Goal: Task Accomplishment & Management: Use online tool/utility

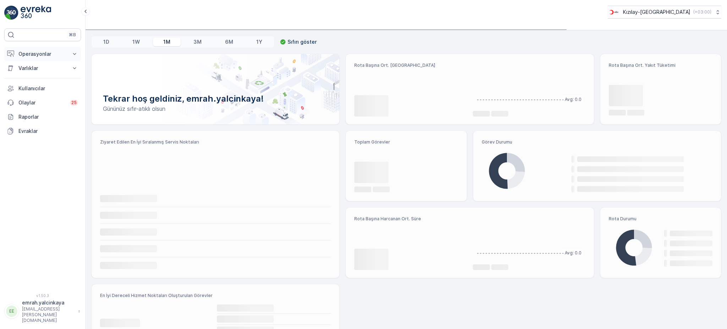
drag, startPoint x: 0, startPoint y: 0, endPoint x: 36, endPoint y: 55, distance: 65.5
click at [36, 55] on p "Operasyonlar" at bounding box center [42, 53] width 48 height 7
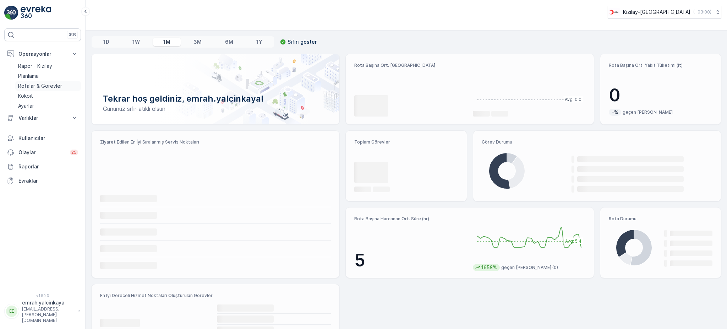
click at [32, 87] on p "Rotalar & Görevler" at bounding box center [40, 85] width 44 height 7
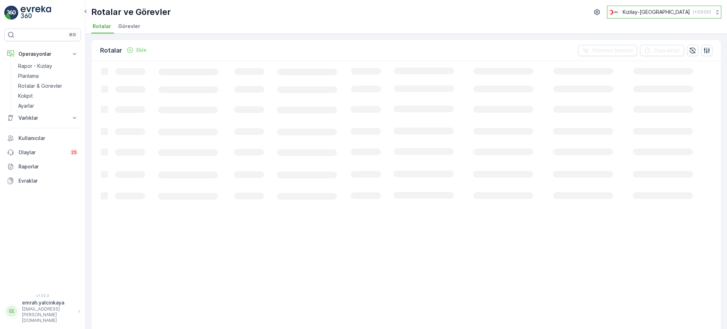
click at [701, 9] on p "( +03:00 )" at bounding box center [702, 12] width 18 height 6
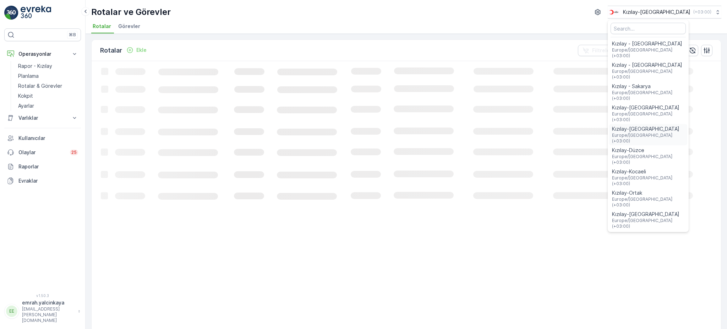
click at [677, 125] on span "Kızılay-[GEOGRAPHIC_DATA]" at bounding box center [648, 128] width 72 height 7
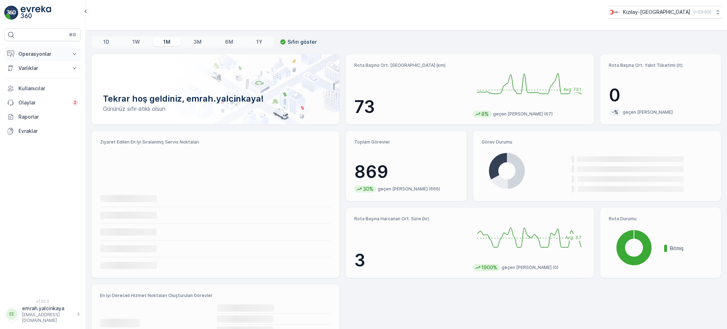
click at [26, 53] on p "Operasyonlar" at bounding box center [42, 53] width 48 height 7
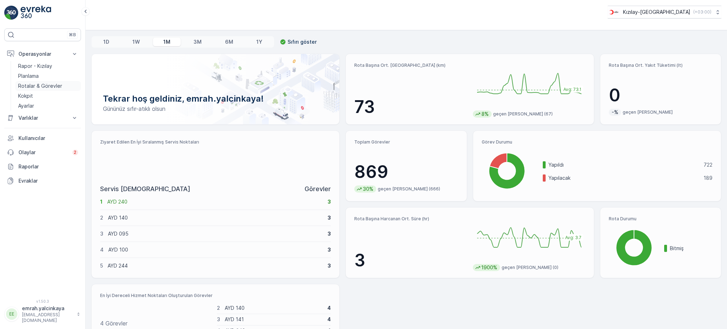
click at [30, 87] on p "Rotalar & Görevler" at bounding box center [40, 85] width 44 height 7
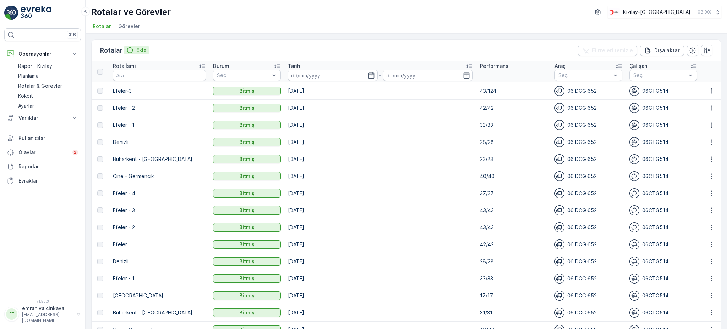
click at [140, 50] on p "Ekle" at bounding box center [141, 50] width 10 height 7
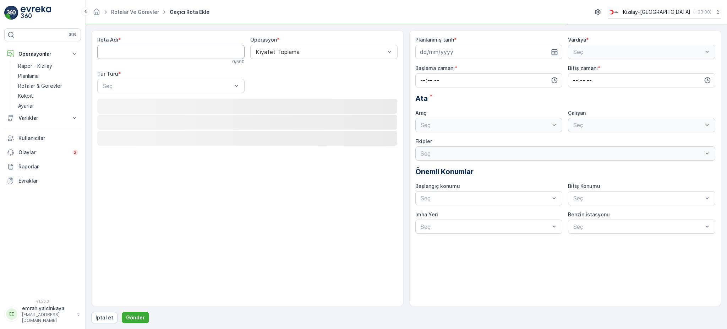
click at [126, 50] on Adı "Rota Adı" at bounding box center [170, 52] width 147 height 14
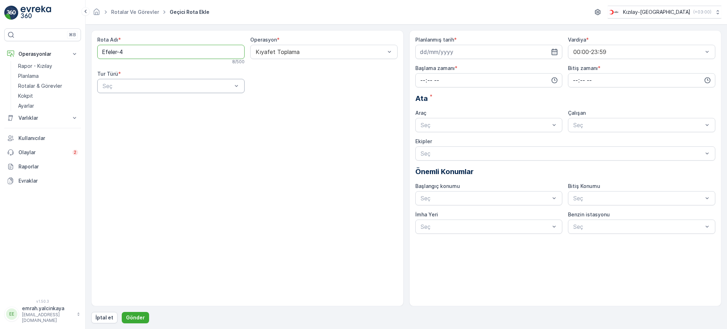
type Adı "Efeler-4"
click at [149, 113] on div "Dinamik" at bounding box center [171, 115] width 139 height 6
click at [180, 86] on div at bounding box center [167, 86] width 131 height 6
click at [168, 100] on div "Statik" at bounding box center [171, 103] width 139 height 6
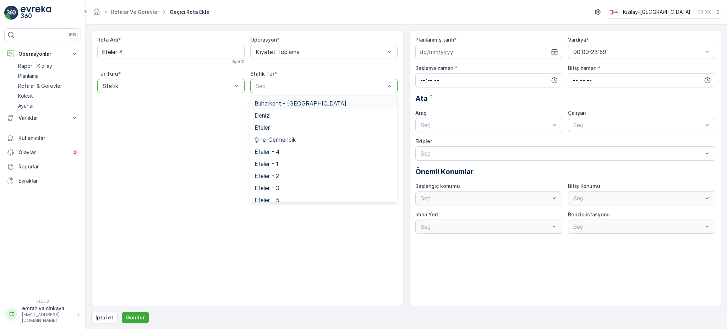
click at [174, 90] on div "Statik" at bounding box center [170, 86] width 147 height 14
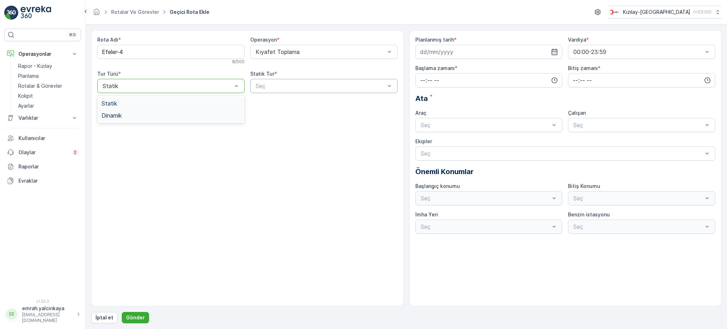
click at [163, 112] on div "Dinamik" at bounding box center [171, 115] width 139 height 6
click at [428, 55] on input at bounding box center [489, 52] width 147 height 14
click at [469, 126] on div "18" at bounding box center [465, 125] width 11 height 11
type input "[DATE]"
click at [482, 74] on input "time" at bounding box center [489, 80] width 147 height 14
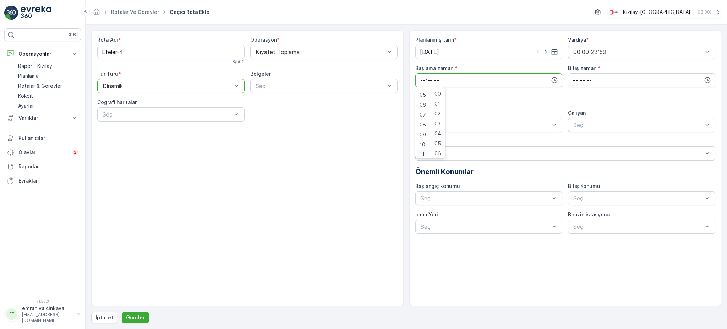
scroll to position [51, 0]
click at [424, 122] on span "08" at bounding box center [423, 122] width 6 height 7
type input "08:00"
click at [575, 79] on input "time" at bounding box center [641, 80] width 147 height 14
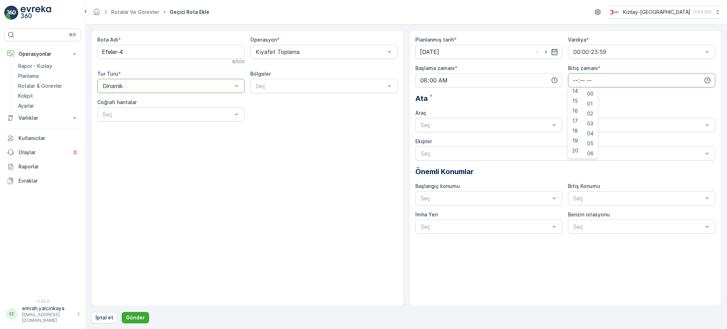
click at [578, 139] on div "19" at bounding box center [576, 141] width 12 height 10
type input "19:00"
drag, startPoint x: 489, startPoint y: 141, endPoint x: 496, endPoint y: 139, distance: 7.2
click at [491, 141] on div "06 DCG 652" at bounding box center [489, 142] width 139 height 6
drag, startPoint x: 595, startPoint y: 141, endPoint x: 552, endPoint y: 152, distance: 43.9
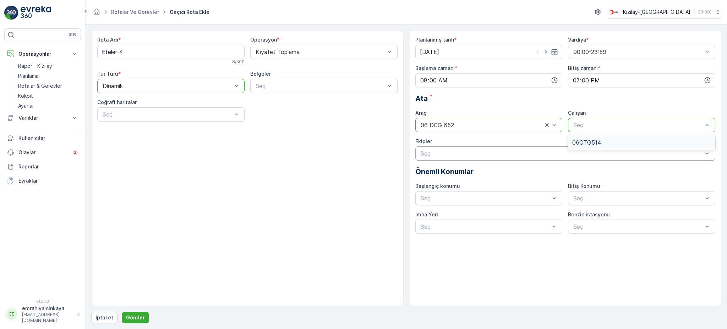
click at [594, 142] on span "06CTG514" at bounding box center [587, 142] width 29 height 6
click at [136, 321] on button "Gönder" at bounding box center [135, 317] width 27 height 11
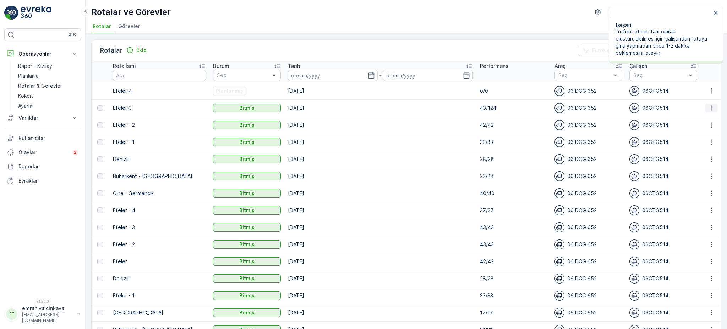
click at [712, 108] on icon "button" at bounding box center [711, 107] width 7 height 7
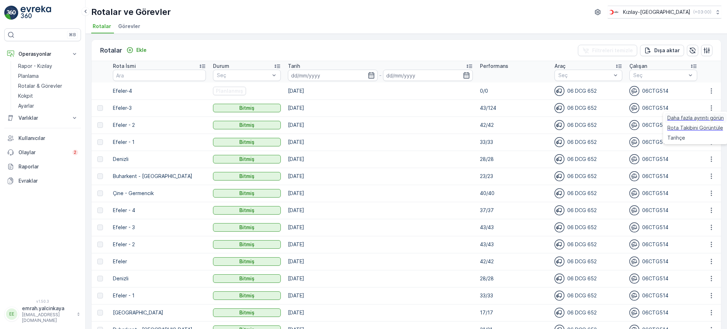
click at [709, 119] on span "Daha fazla ayrıntı görün" at bounding box center [696, 117] width 56 height 7
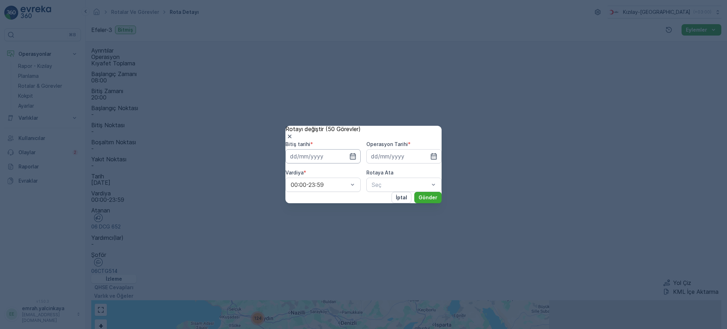
click at [345, 151] on input at bounding box center [323, 156] width 75 height 14
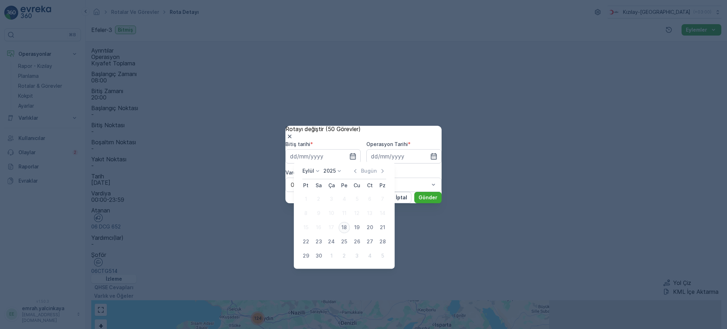
click at [344, 227] on div "18" at bounding box center [344, 227] width 11 height 11
type input "[DATE]"
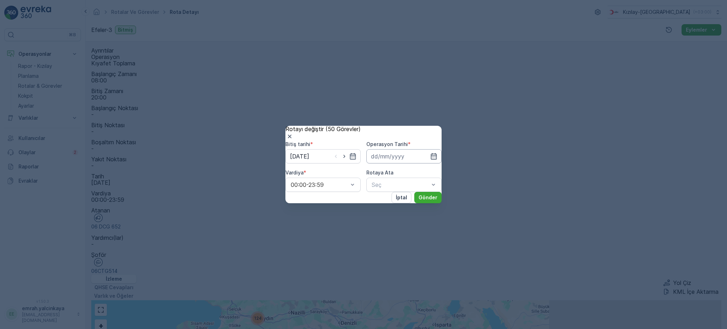
click at [395, 156] on input at bounding box center [404, 156] width 75 height 14
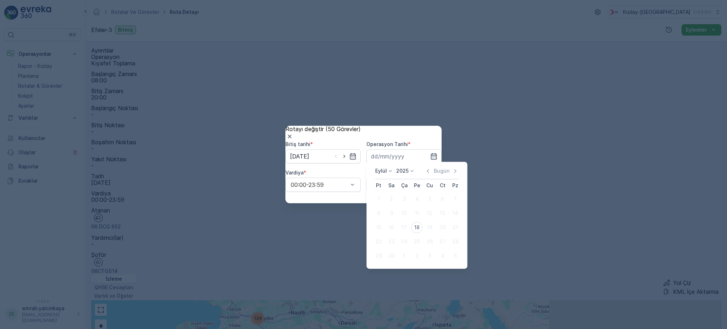
drag, startPoint x: 416, startPoint y: 227, endPoint x: 391, endPoint y: 215, distance: 27.6
click at [416, 226] on div "18" at bounding box center [417, 227] width 11 height 11
type input "[DATE]"
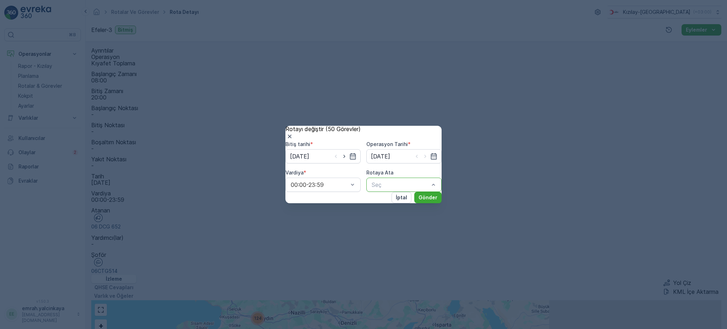
click at [384, 188] on div "Seç" at bounding box center [404, 185] width 75 height 14
click at [422, 201] on p "Gönder" at bounding box center [428, 197] width 19 height 7
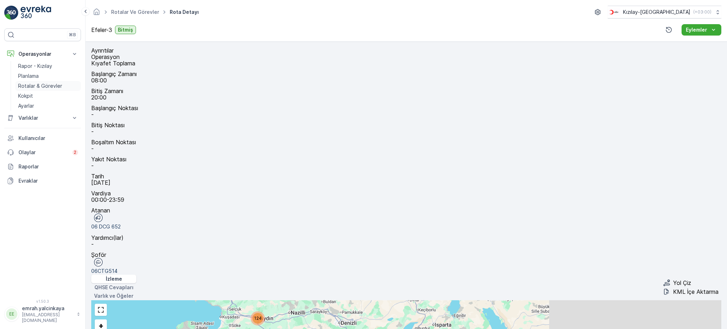
drag, startPoint x: 47, startPoint y: 87, endPoint x: 55, endPoint y: 84, distance: 8.0
click at [47, 86] on p "Rotalar & Görevler" at bounding box center [40, 85] width 44 height 7
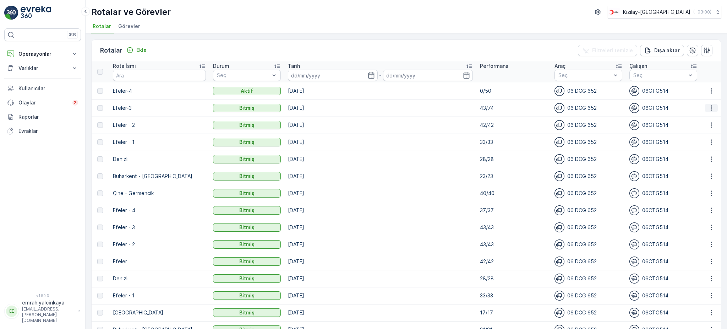
click at [712, 111] on button "button" at bounding box center [711, 108] width 13 height 9
click at [709, 121] on span "Daha fazla ayrıntı görün" at bounding box center [696, 117] width 56 height 7
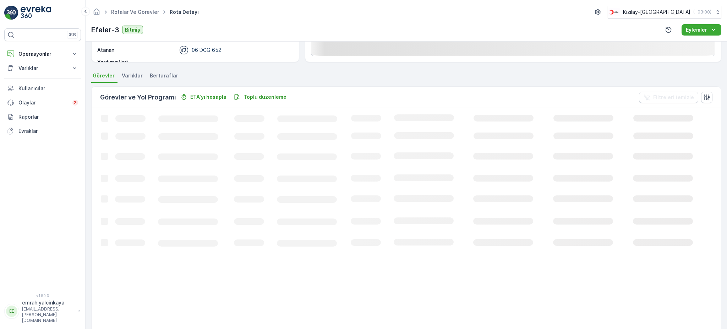
scroll to position [142, 0]
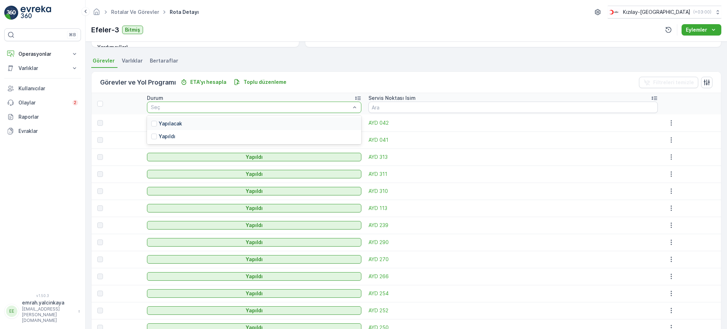
click at [310, 125] on div "Yapılacak" at bounding box center [254, 123] width 214 height 13
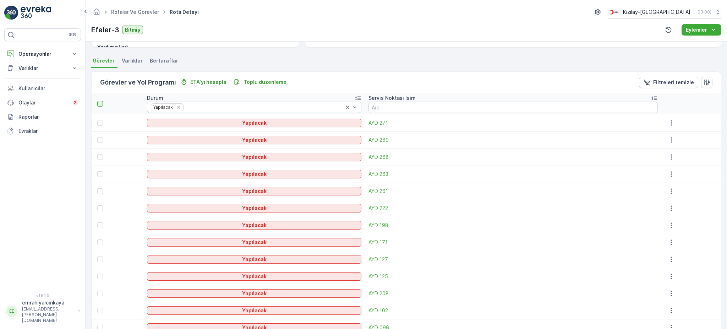
click at [98, 106] on div at bounding box center [100, 104] width 6 height 6
click at [101, 101] on input "checkbox" at bounding box center [101, 101] width 0 height 0
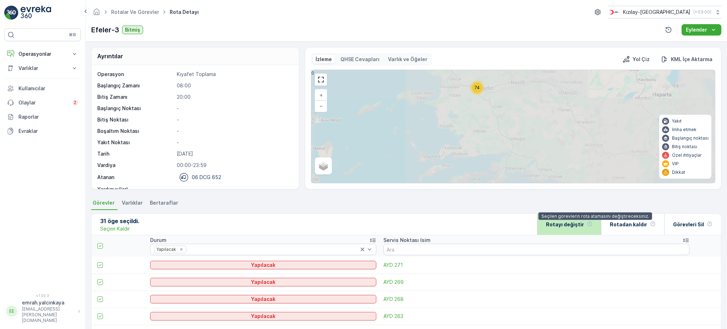
click at [593, 226] on icon at bounding box center [590, 224] width 6 height 6
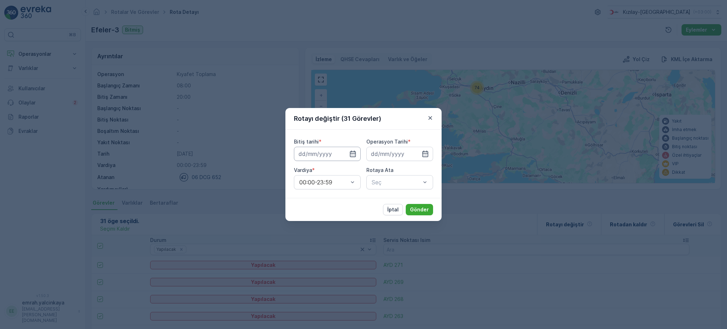
click at [344, 155] on input at bounding box center [327, 154] width 67 height 14
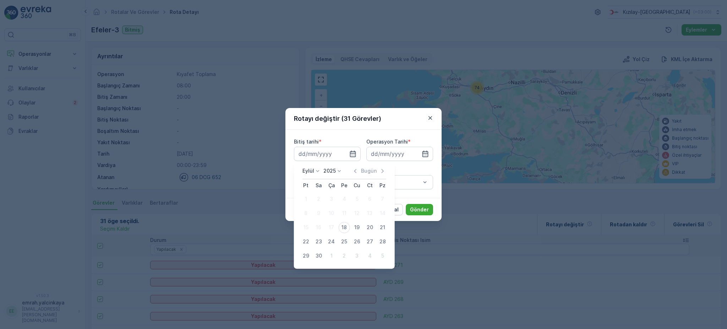
drag, startPoint x: 345, startPoint y: 229, endPoint x: 357, endPoint y: 200, distance: 31.7
click at [345, 229] on div "18" at bounding box center [344, 227] width 11 height 11
type input "[DATE]"
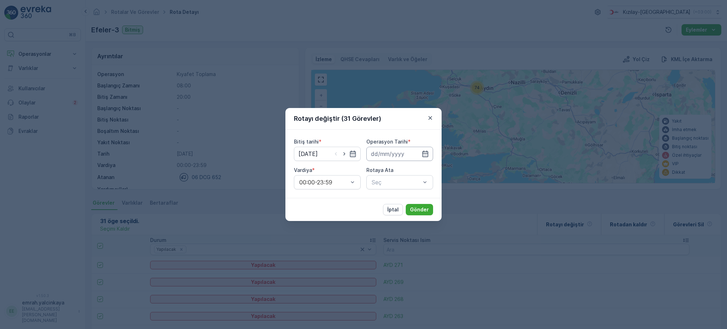
click at [375, 158] on input at bounding box center [400, 154] width 67 height 14
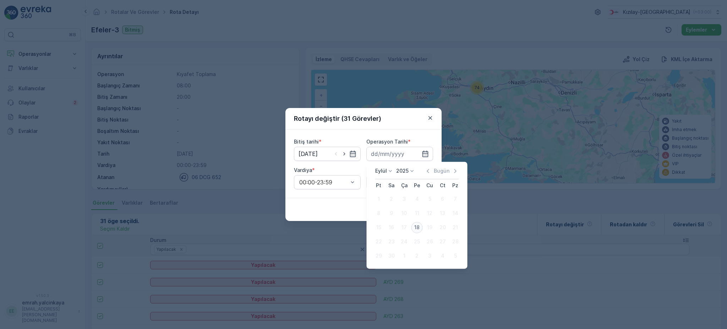
click at [417, 226] on div "18" at bounding box center [417, 227] width 11 height 11
type input "[DATE]"
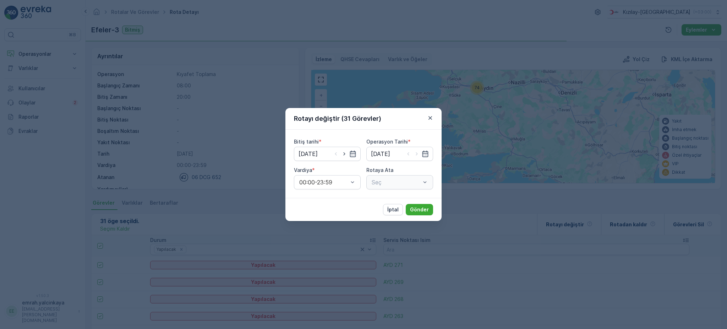
click at [396, 184] on div "Seç" at bounding box center [400, 182] width 67 height 14
click at [388, 198] on span "Efeler-4 (Aktif ) - 06 DCG 652" at bounding box center [400, 202] width 58 height 13
click at [423, 209] on p "Gönder" at bounding box center [419, 209] width 19 height 7
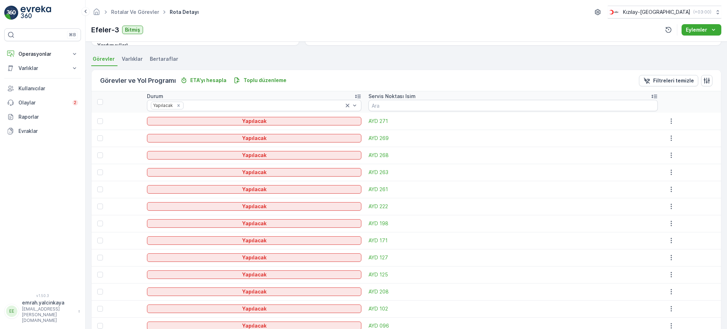
scroll to position [1, 0]
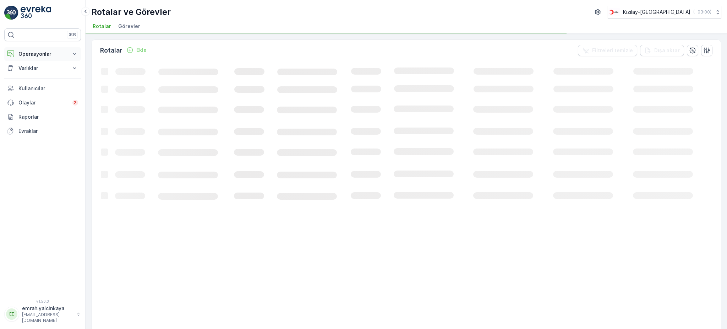
click at [31, 51] on p "Operasyonlar" at bounding box center [42, 53] width 48 height 7
drag, startPoint x: 32, startPoint y: 85, endPoint x: 37, endPoint y: 90, distance: 6.6
click at [32, 85] on p "Rotalar & Görevler" at bounding box center [40, 85] width 44 height 7
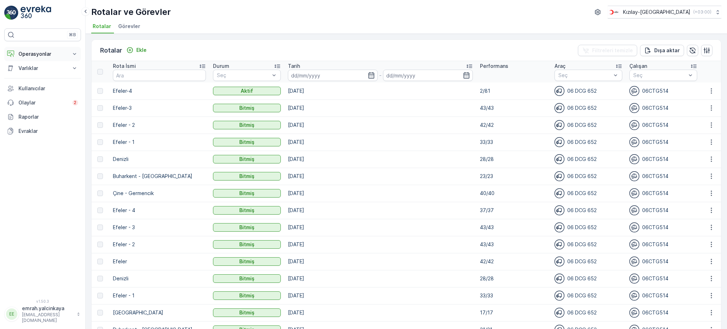
click at [35, 56] on p "Operasyonlar" at bounding box center [42, 53] width 48 height 7
click at [33, 68] on p "Rapor - Kızılay" at bounding box center [35, 66] width 34 height 7
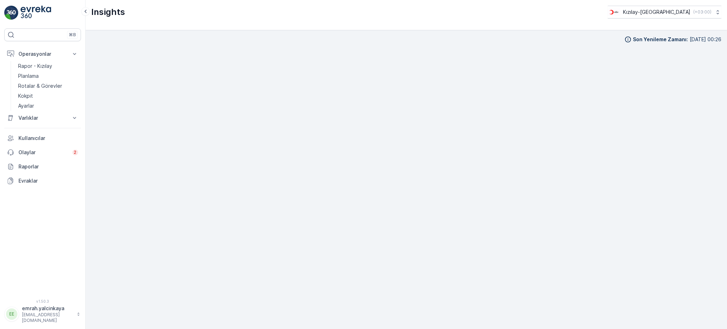
scroll to position [7, 0]
click at [689, 12] on div "Kızılay-Aydın ( +03:00 )" at bounding box center [660, 12] width 104 height 8
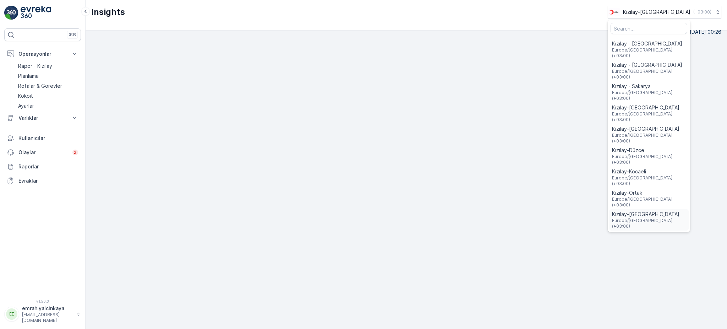
click at [678, 211] on span "Kızılay-[GEOGRAPHIC_DATA]" at bounding box center [649, 214] width 74 height 7
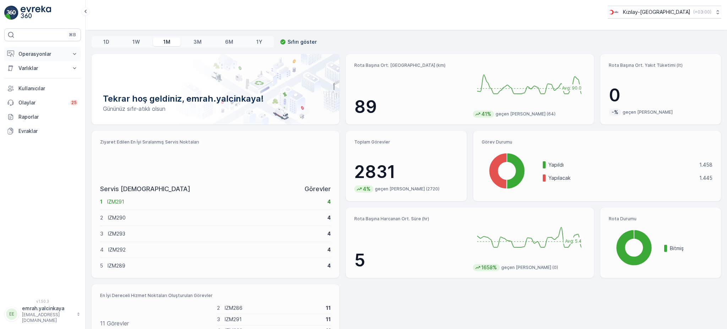
click at [37, 53] on p "Operasyonlar" at bounding box center [42, 53] width 48 height 7
click at [37, 85] on p "Rotalar & Görevler" at bounding box center [40, 85] width 44 height 7
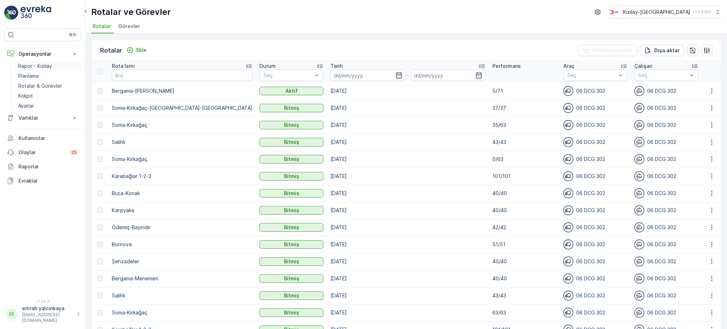
click at [49, 68] on p "Rapor - Kızılay" at bounding box center [35, 66] width 34 height 7
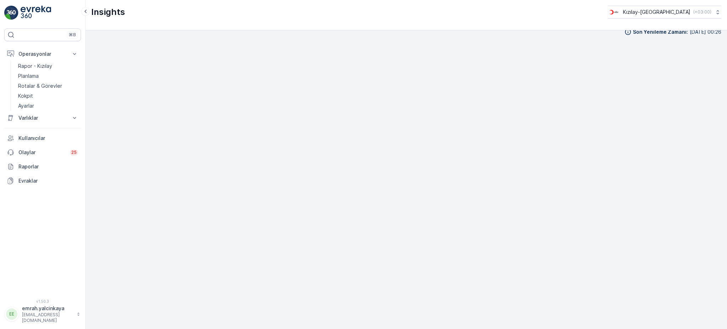
scroll to position [9, 0]
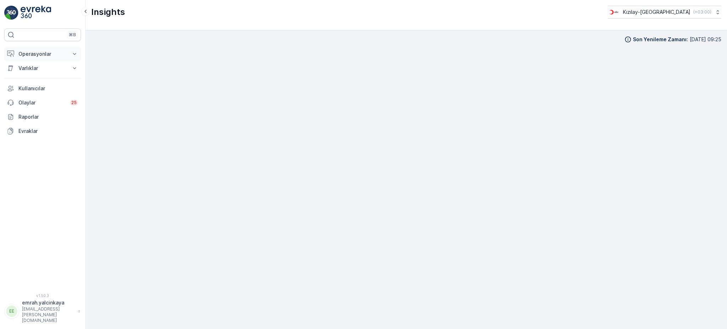
click at [19, 54] on p "Operasyonlar" at bounding box center [42, 53] width 48 height 7
click at [686, 9] on p "Kızılay-[GEOGRAPHIC_DATA]" at bounding box center [656, 12] width 67 height 7
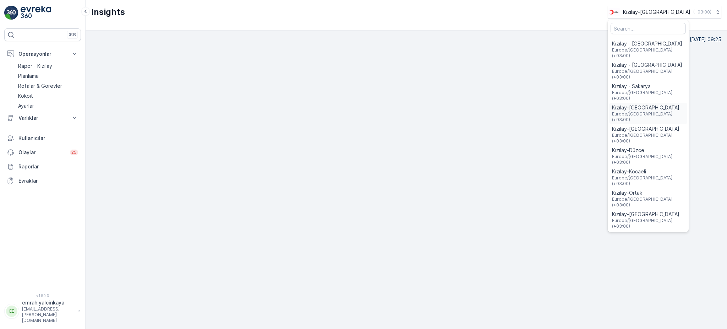
click at [671, 104] on span "Kızılay-[GEOGRAPHIC_DATA]" at bounding box center [648, 107] width 72 height 7
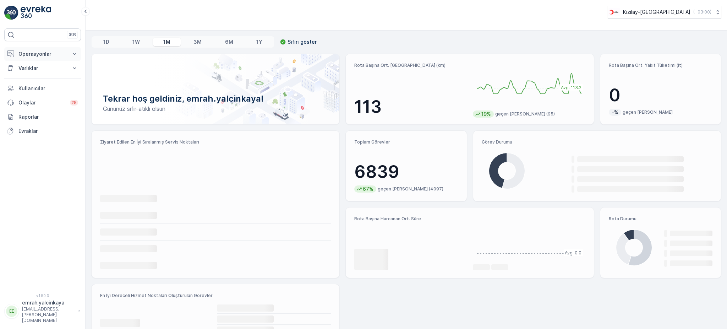
click at [48, 54] on p "Operasyonlar" at bounding box center [42, 53] width 48 height 7
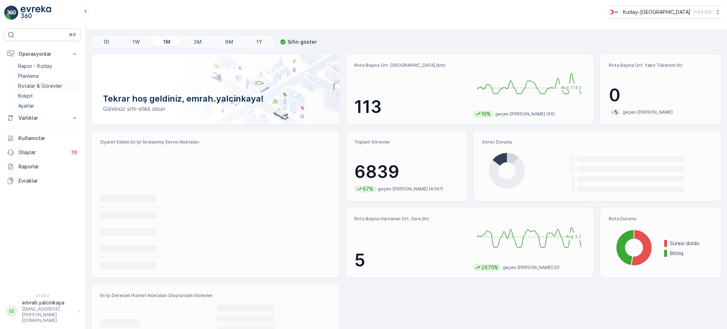
click at [47, 85] on p "Rotalar & Görevler" at bounding box center [40, 85] width 44 height 7
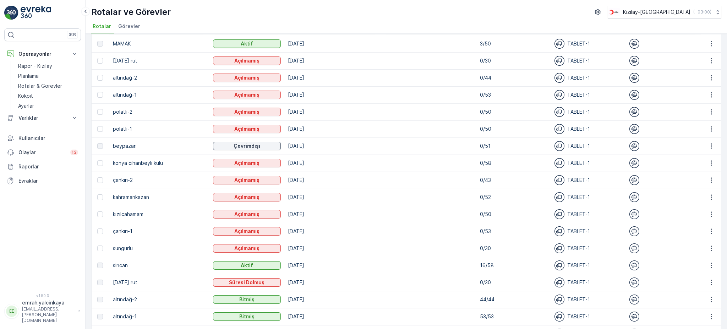
scroll to position [94, 0]
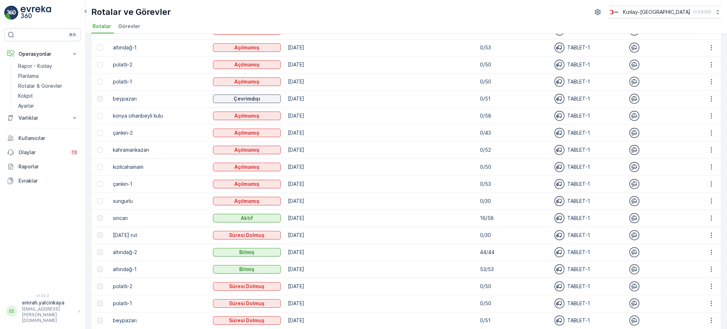
click at [480, 216] on p "16/58" at bounding box center [514, 218] width 68 height 7
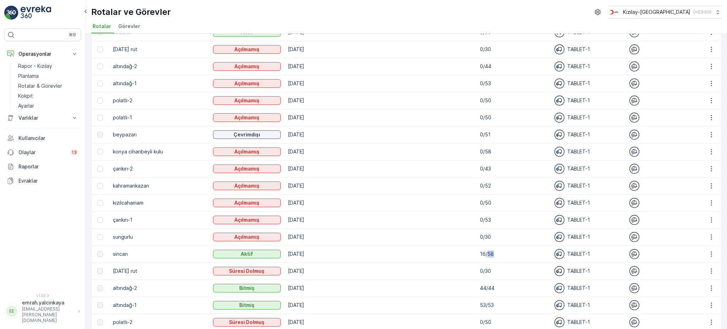
scroll to position [0, 0]
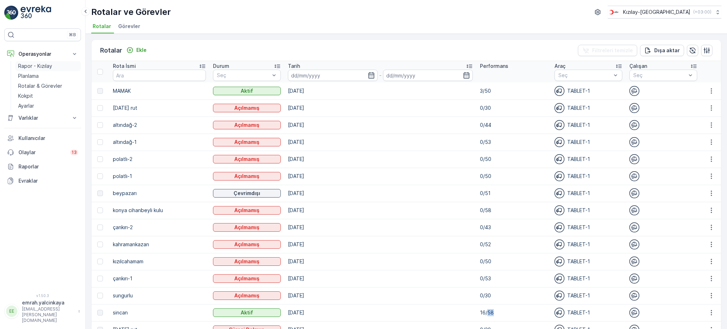
click at [35, 66] on p "Rapor - Kızılay" at bounding box center [35, 66] width 34 height 7
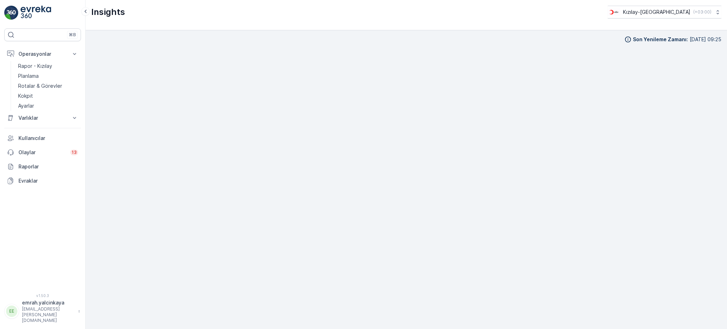
scroll to position [7, 0]
click at [692, 9] on div "Kızılay-Ankara ( +03:00 )" at bounding box center [660, 12] width 104 height 8
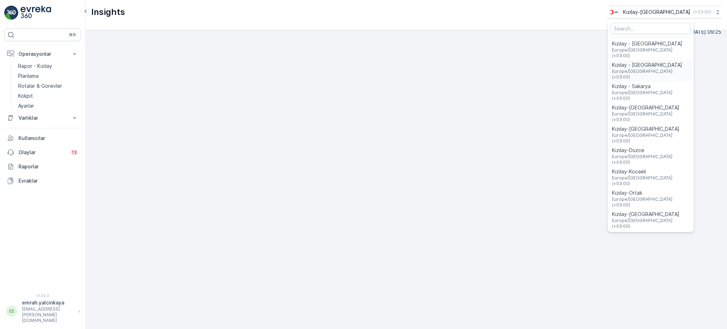
click at [687, 61] on span "Kızılay - [GEOGRAPHIC_DATA]" at bounding box center [650, 64] width 77 height 7
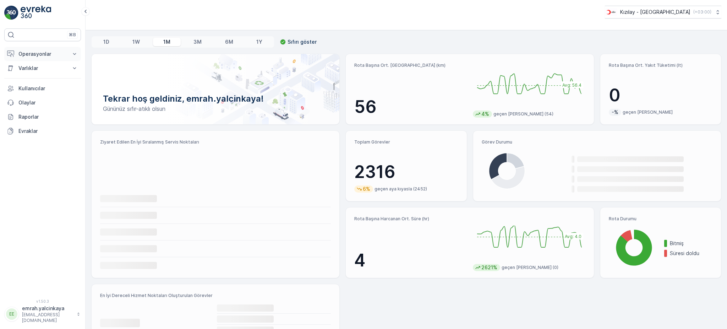
click at [32, 53] on p "Operasyonlar" at bounding box center [42, 53] width 48 height 7
click at [29, 85] on p "Rotalar & Görevler" at bounding box center [40, 85] width 44 height 7
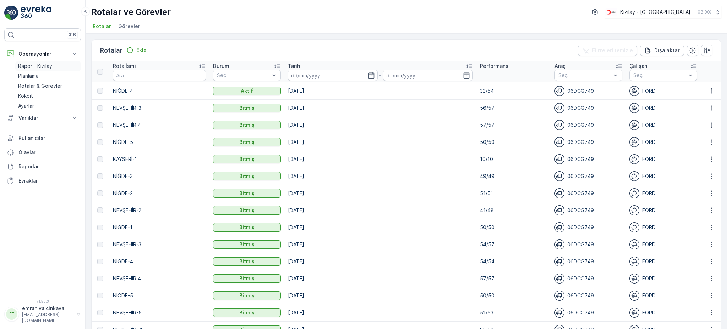
click at [29, 66] on p "Rapor - Kızılay" at bounding box center [35, 66] width 34 height 7
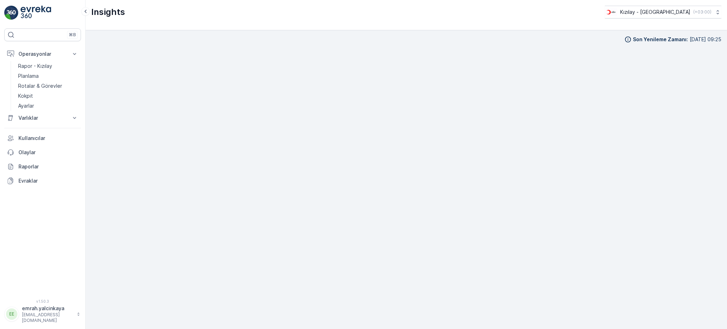
scroll to position [7, 0]
click at [659, 17] on button "Kızılay - Nevşehir ( +03:00 )" at bounding box center [663, 12] width 117 height 13
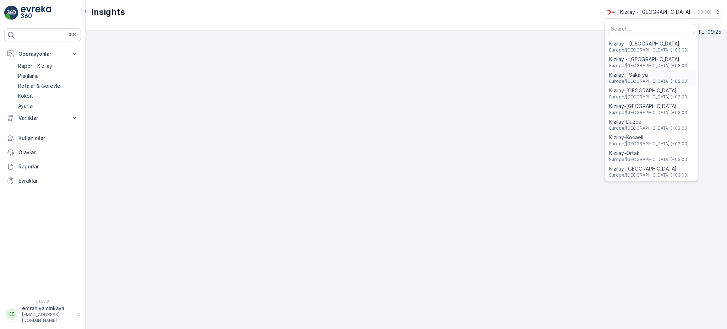
click at [689, 77] on div "Kızılay - Sakarya [GEOGRAPHIC_DATA]/[GEOGRAPHIC_DATA] (+03:00)" at bounding box center [652, 78] width 90 height 16
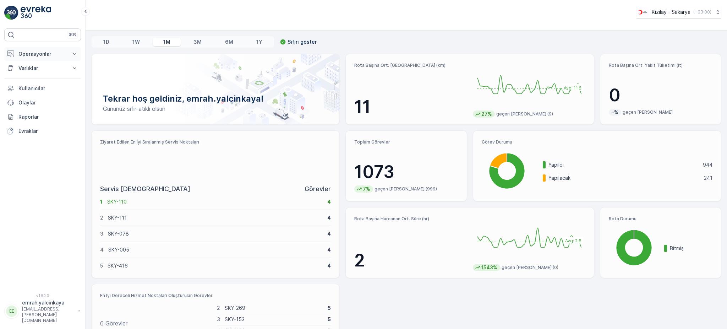
click at [38, 56] on p "Operasyonlar" at bounding box center [42, 53] width 48 height 7
click at [38, 67] on p "Rapor - Kızılay" at bounding box center [35, 66] width 34 height 7
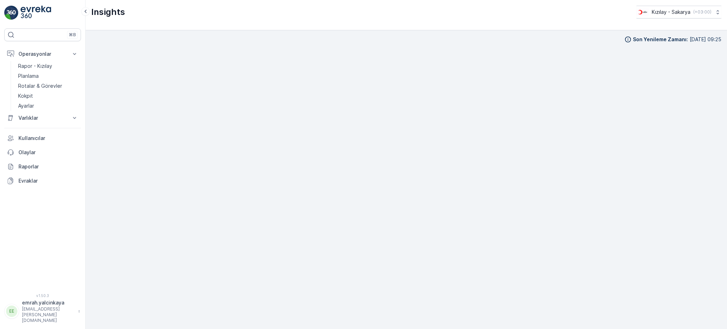
scroll to position [7, 0]
click at [654, 12] on p "Kızılay - Sakarya" at bounding box center [671, 12] width 39 height 7
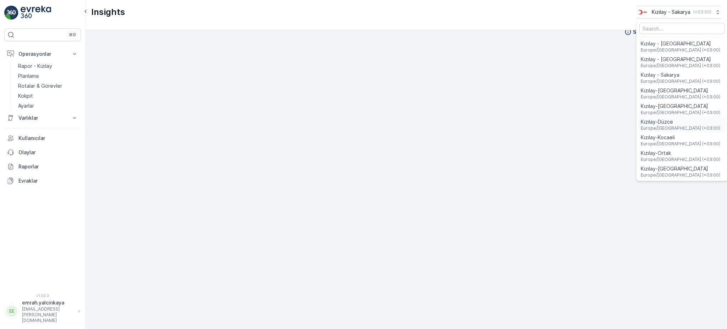
click at [675, 128] on span "Europe/[GEOGRAPHIC_DATA] (+03:00)" at bounding box center [681, 128] width 80 height 6
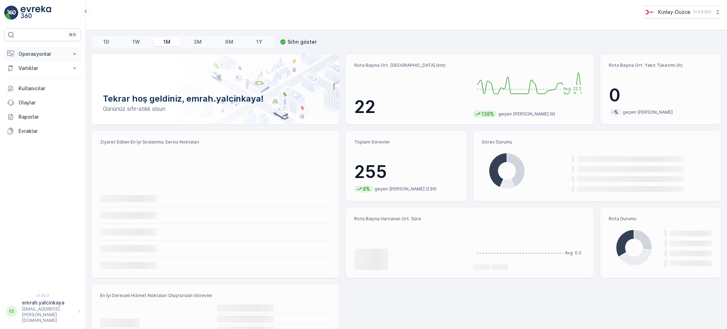
click at [13, 54] on icon at bounding box center [10, 53] width 7 height 7
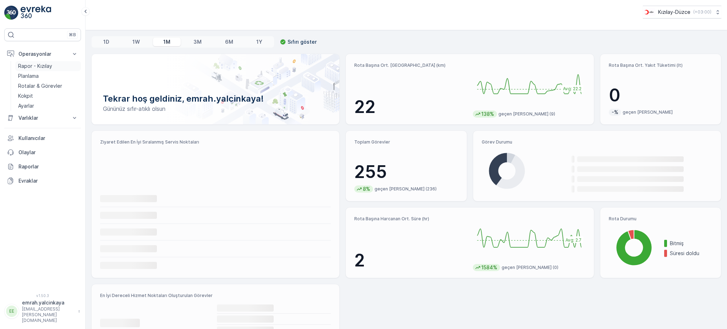
click at [38, 67] on p "Rapor - Kızılay" at bounding box center [35, 66] width 34 height 7
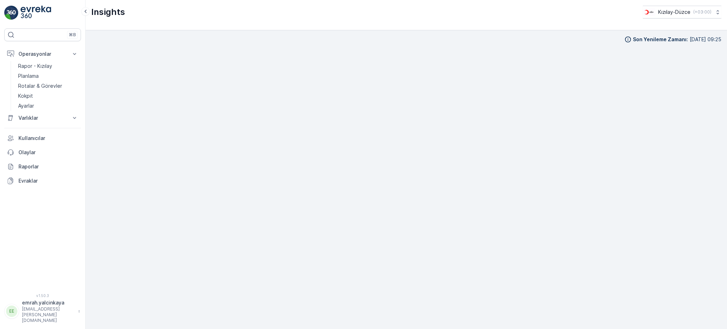
scroll to position [7, 0]
click at [666, 13] on p "Kızılay-Düzce" at bounding box center [674, 12] width 32 height 7
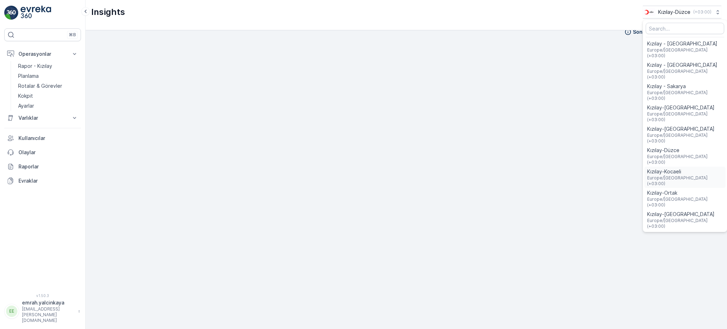
click at [688, 168] on span "Kızılay-Kocaeli" at bounding box center [686, 171] width 76 height 7
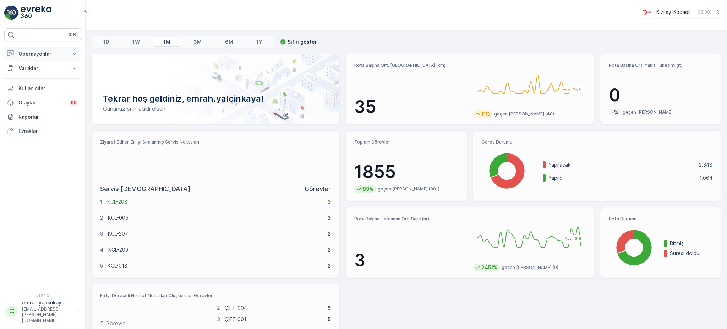
click at [40, 56] on p "Operasyonlar" at bounding box center [42, 53] width 48 height 7
click at [40, 65] on p "Rapor - Kızılay" at bounding box center [35, 66] width 34 height 7
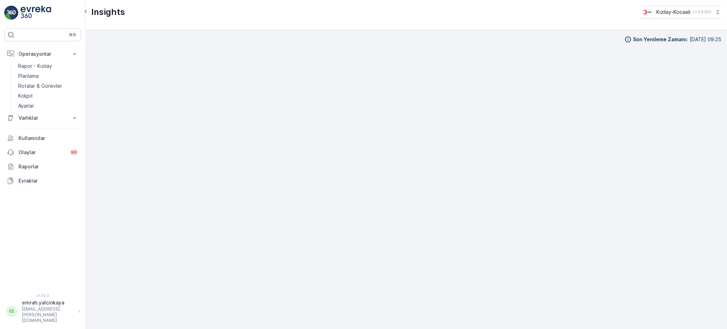
scroll to position [7, 0]
click at [694, 11] on p "( +03:00 )" at bounding box center [702, 12] width 18 height 6
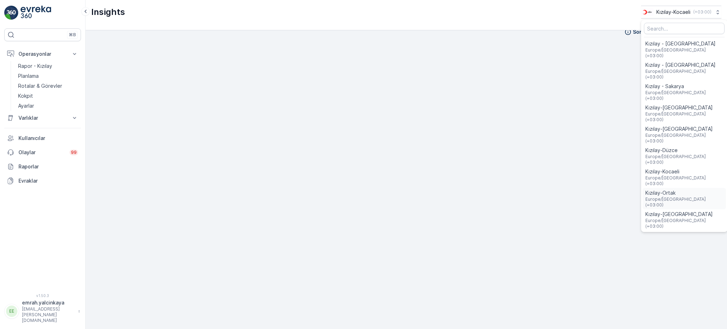
click at [666, 189] on span "Kızılay-Ortak" at bounding box center [685, 192] width 78 height 7
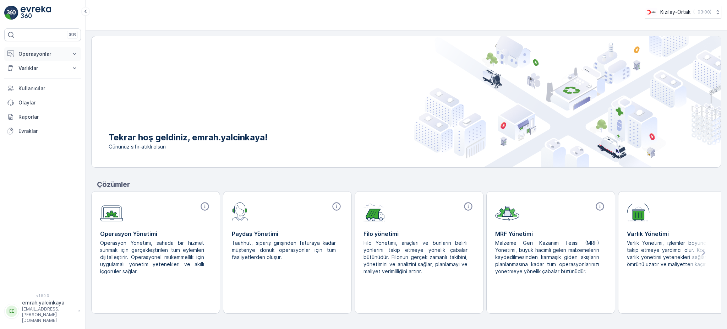
click at [32, 53] on p "Operasyonlar" at bounding box center [42, 53] width 48 height 7
click at [36, 87] on p "Rotalar & Görevler" at bounding box center [40, 85] width 44 height 7
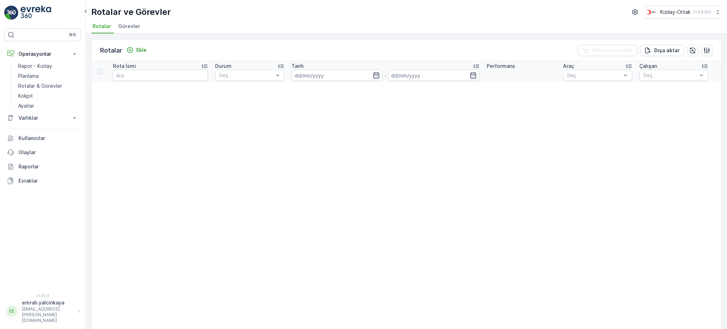
click at [127, 24] on span "Görevler" at bounding box center [129, 26] width 22 height 7
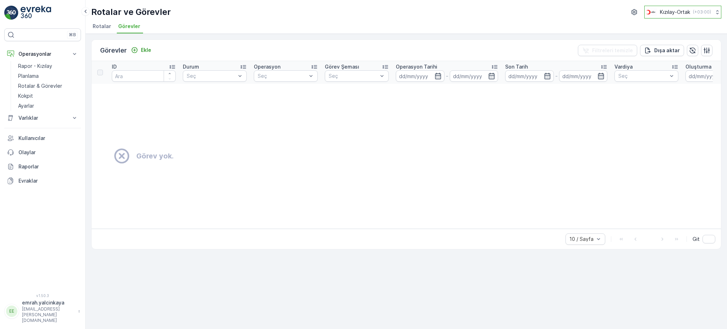
click at [669, 10] on p "Kızılay-Ortak" at bounding box center [675, 12] width 30 height 7
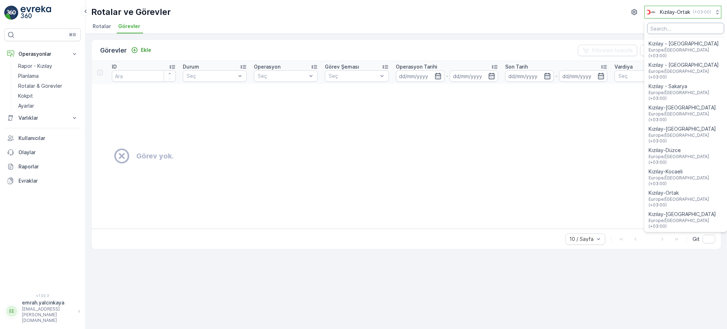
drag, startPoint x: 671, startPoint y: 174, endPoint x: 717, endPoint y: 16, distance: 164.5
click at [717, 16] on div "Kızılay-Ortak ( +03:00 ) Kızılay - Gaziantep Europe/Istanbul (+03:00) Kızılay -…" at bounding box center [675, 12] width 93 height 13
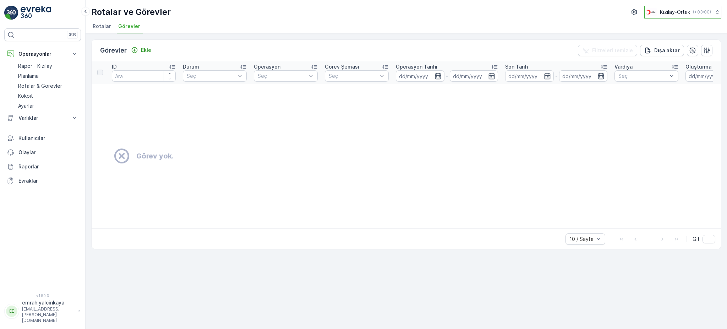
click at [717, 15] on icon at bounding box center [717, 12] width 7 height 7
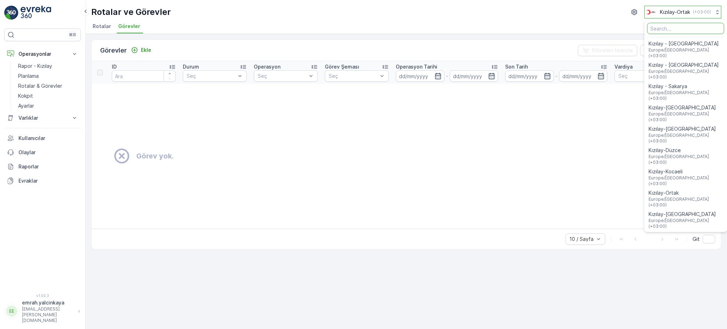
click at [717, 15] on icon at bounding box center [717, 12] width 7 height 7
click at [651, 218] on span "Europe/Istanbul (+03:00)" at bounding box center [687, 223] width 74 height 11
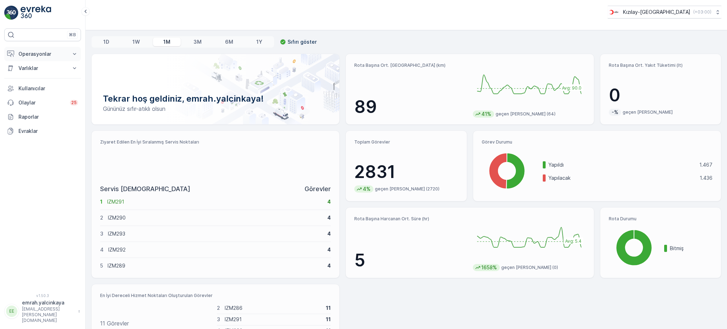
click at [54, 54] on p "Operasyonlar" at bounding box center [42, 53] width 48 height 7
click at [42, 85] on p "Rotalar & Görevler" at bounding box center [40, 85] width 44 height 7
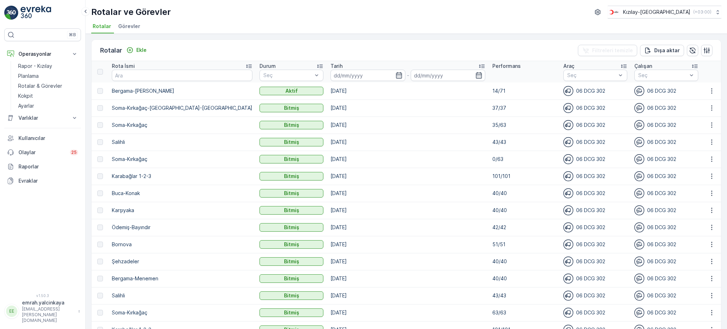
click at [421, 25] on ul "Rotalar Görevler" at bounding box center [403, 27] width 625 height 12
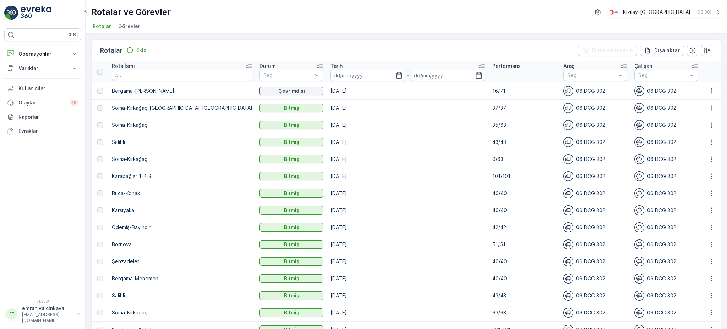
click at [493, 89] on p "16/71" at bounding box center [525, 90] width 64 height 7
click at [499, 94] on td "16/71" at bounding box center [524, 90] width 71 height 17
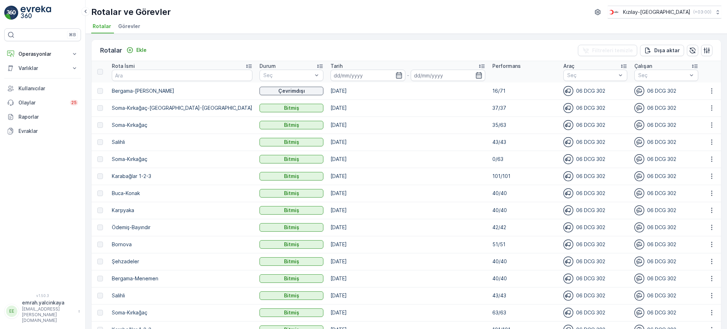
click at [266, 34] on div "Rotalar Ekle Filtreleri temizle Dışa aktar Rota İsmi Durum Seç Tarih - Performa…" at bounding box center [407, 181] width 642 height 295
click at [493, 92] on p "16/71" at bounding box center [525, 90] width 64 height 7
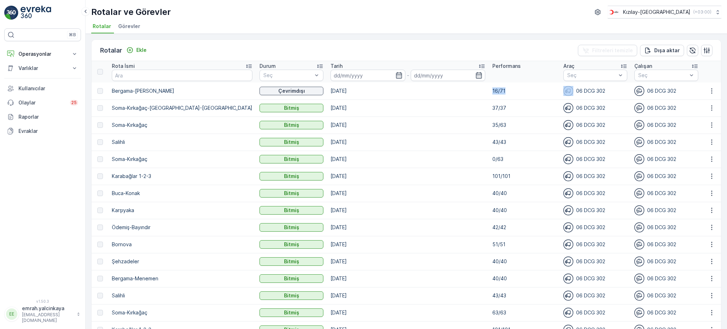
click at [493, 92] on p "16/71" at bounding box center [525, 90] width 64 height 7
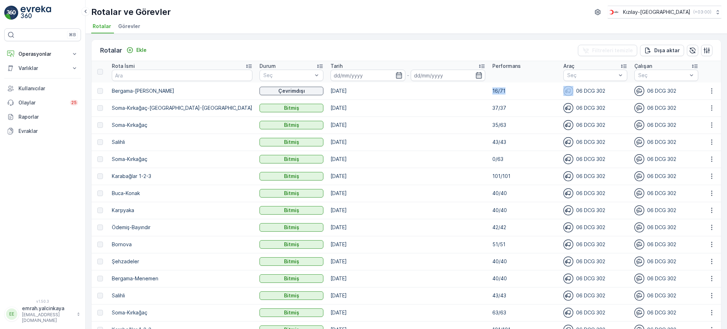
click at [493, 92] on p "16/71" at bounding box center [525, 90] width 64 height 7
click at [493, 91] on p "16/71" at bounding box center [525, 90] width 64 height 7
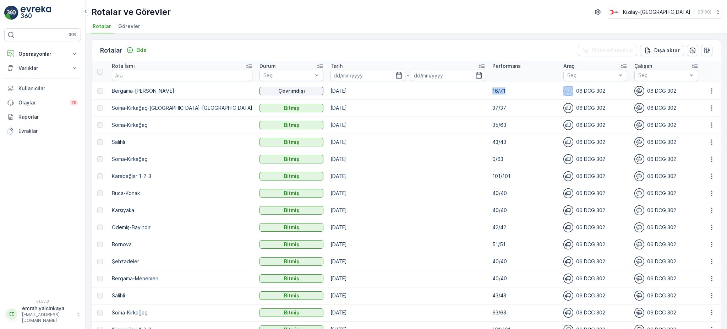
click at [493, 91] on p "16/71" at bounding box center [525, 90] width 64 height 7
click at [711, 92] on icon "button" at bounding box center [712, 90] width 7 height 7
click at [699, 110] on span "Rota Takibini Görüntüle" at bounding box center [696, 110] width 56 height 7
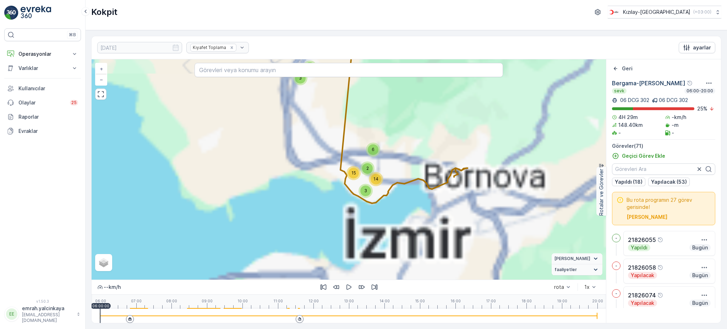
drag, startPoint x: 395, startPoint y: 201, endPoint x: 406, endPoint y: 142, distance: 60.0
click at [406, 142] on div "6 11 6 2 3 15 14 2 3 4 2 + − Uydu Yol haritası Arazi Karışık Leaflet Vekil Duru…" at bounding box center [349, 169] width 515 height 220
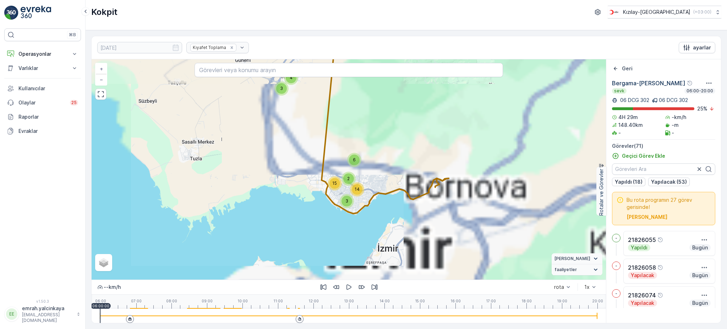
drag, startPoint x: 408, startPoint y: 207, endPoint x: 389, endPoint y: 218, distance: 21.9
click at [389, 218] on div "6 11 6 2 3 15 14 2 3 4 2 + − Uydu Yol haritası Arazi Karışık Leaflet Vekil Duru…" at bounding box center [349, 169] width 515 height 220
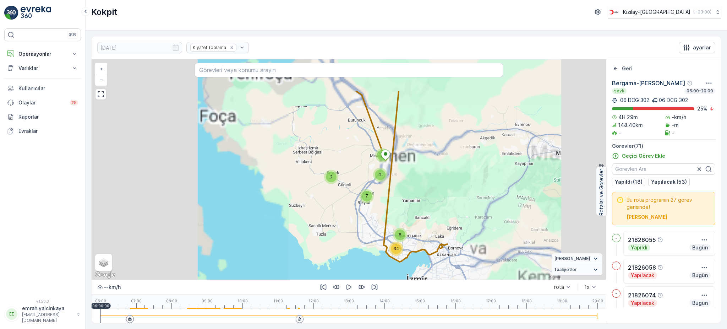
drag, startPoint x: 384, startPoint y: 158, endPoint x: 411, endPoint y: 225, distance: 72.2
click at [412, 226] on div "17 6 34 2 7 2 2 + − Uydu Yol haritası Arazi Karışık Leaflet Klavye kısayolları …" at bounding box center [349, 169] width 515 height 220
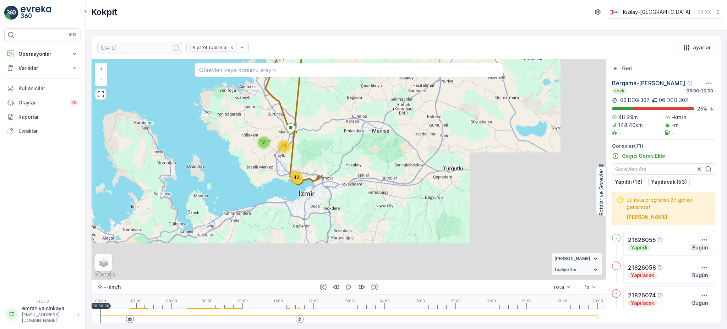
drag, startPoint x: 509, startPoint y: 226, endPoint x: 355, endPoint y: 115, distance: 189.5
click at [362, 151] on div "17 40 11 2 + − Uydu Yol haritası Arazi Karışık Leaflet Klavye kısayolları Harit…" at bounding box center [349, 169] width 515 height 220
